Goal: Navigation & Orientation: Find specific page/section

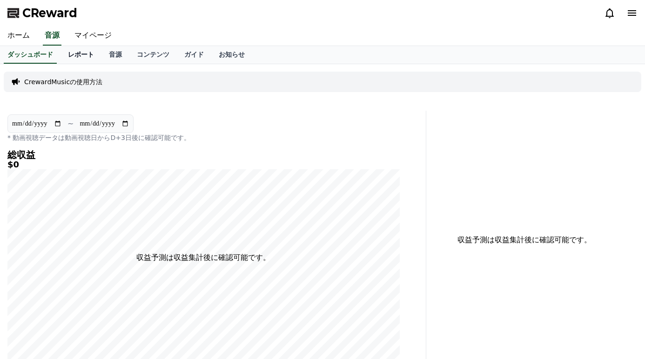
click at [77, 56] on link "レポート" at bounding box center [81, 55] width 41 height 18
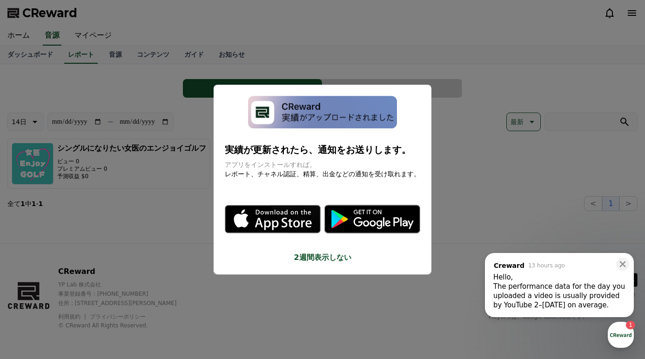
click at [175, 242] on button "close modal" at bounding box center [322, 179] width 645 height 359
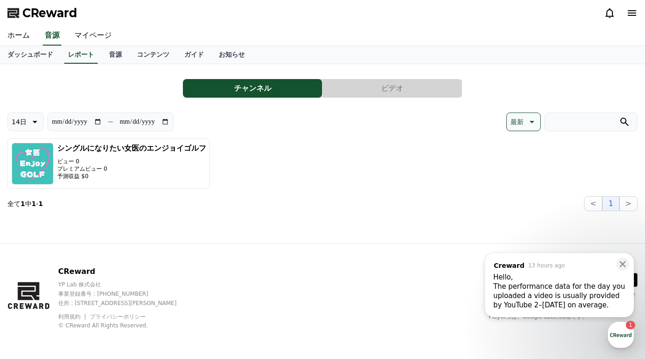
click at [110, 66] on div "**********" at bounding box center [322, 153] width 645 height 179
click at [110, 61] on link "音源" at bounding box center [116, 55] width 28 height 18
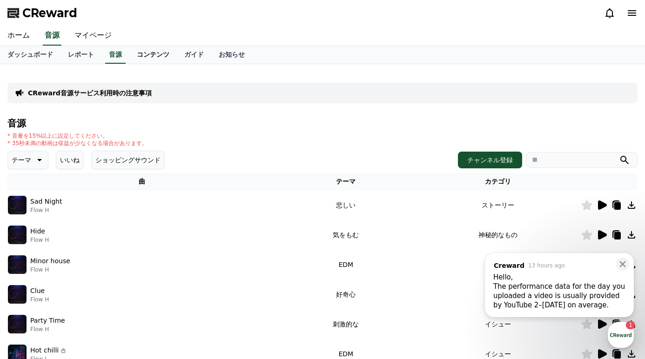
click at [146, 60] on link "コンテンツ" at bounding box center [152, 55] width 47 height 18
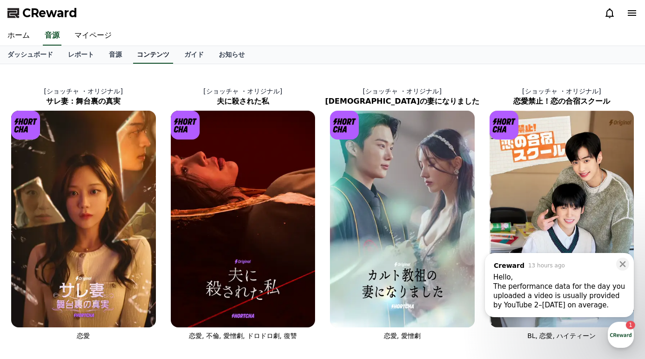
click at [145, 56] on link "コンテンツ" at bounding box center [153, 55] width 40 height 18
click at [88, 53] on link "レポート" at bounding box center [81, 55] width 41 height 18
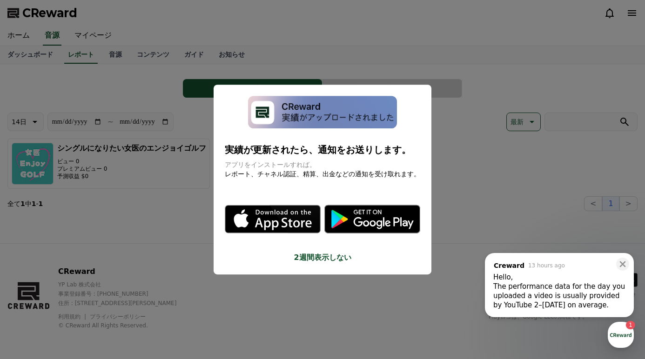
click at [91, 37] on button "close modal" at bounding box center [322, 179] width 645 height 359
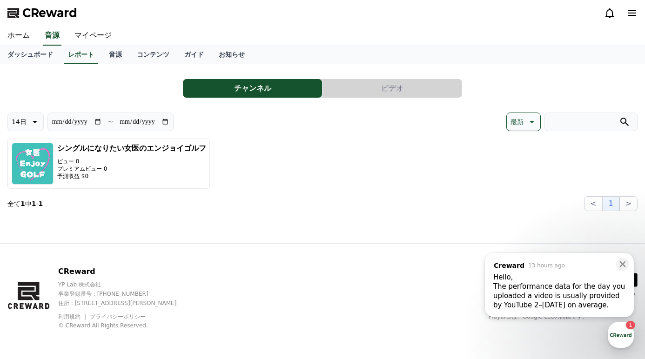
click at [91, 37] on link "マイページ" at bounding box center [93, 36] width 52 height 20
